Goal: Use online tool/utility: Utilize a website feature to perform a specific function

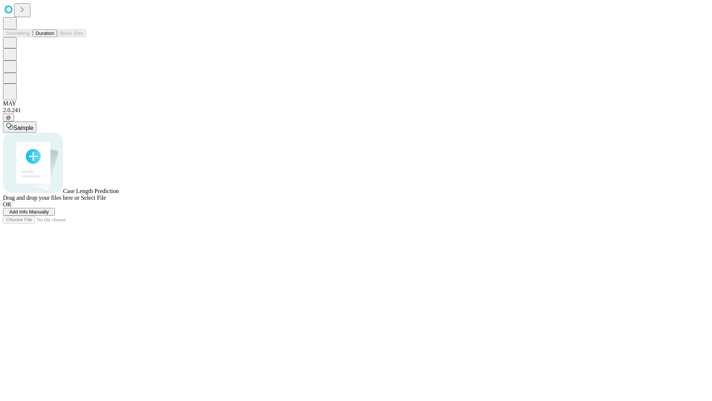
click at [54, 37] on button "Duration" at bounding box center [45, 33] width 24 height 8
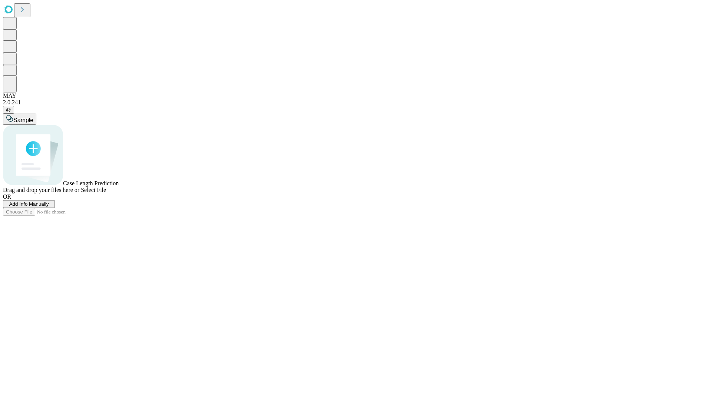
click at [49, 207] on span "Add Info Manually" at bounding box center [29, 204] width 40 height 6
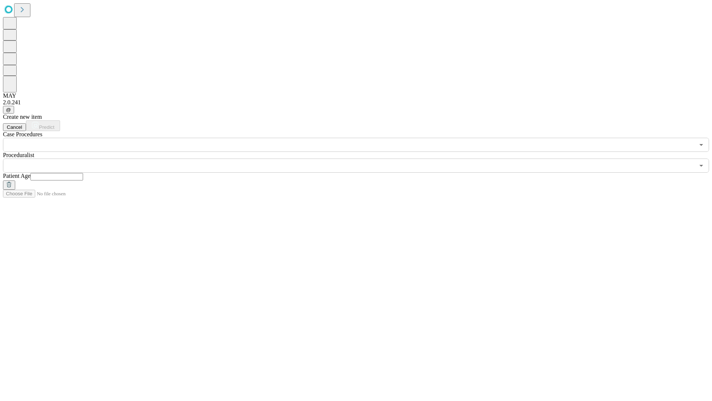
click at [83, 173] on input "text" at bounding box center [56, 176] width 53 height 7
type input "**"
click at [361, 158] on input "text" at bounding box center [349, 165] width 692 height 14
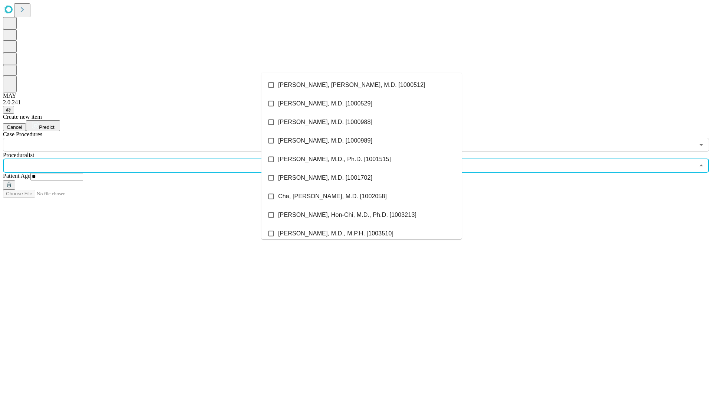
click at [362, 85] on li "[PERSON_NAME], [PERSON_NAME], M.D. [1000512]" at bounding box center [361, 85] width 200 height 19
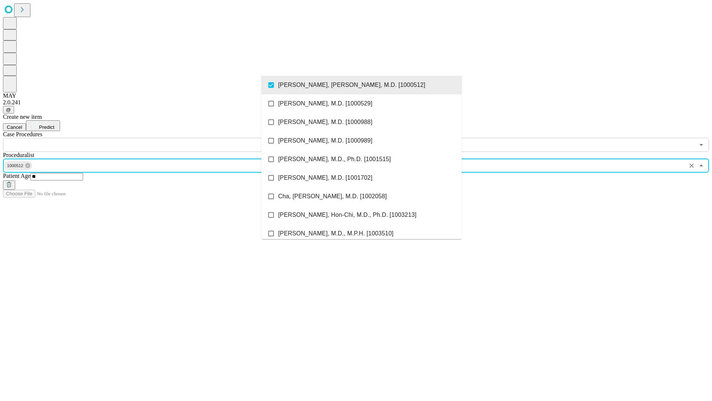
click at [156, 138] on input "text" at bounding box center [349, 145] width 692 height 14
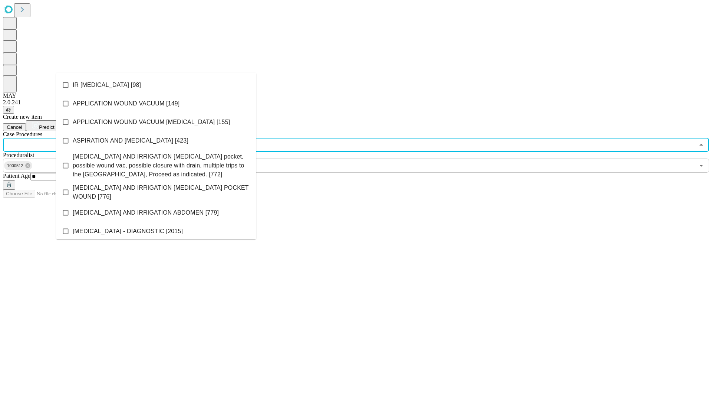
click at [156, 85] on li "IR [MEDICAL_DATA] [98]" at bounding box center [156, 85] width 200 height 19
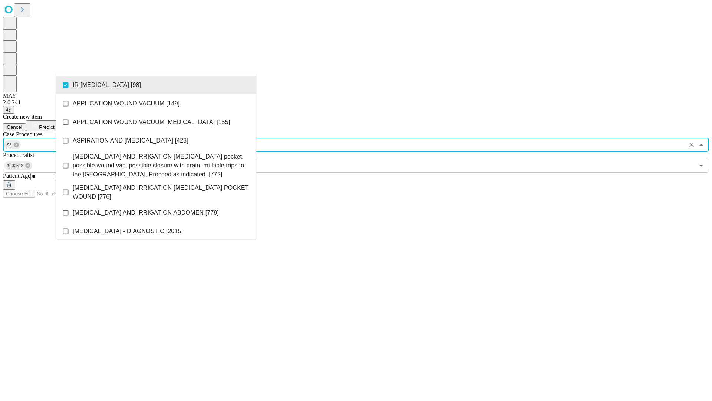
click at [54, 124] on span "Predict" at bounding box center [46, 127] width 15 height 6
